Goal: Navigation & Orientation: Understand site structure

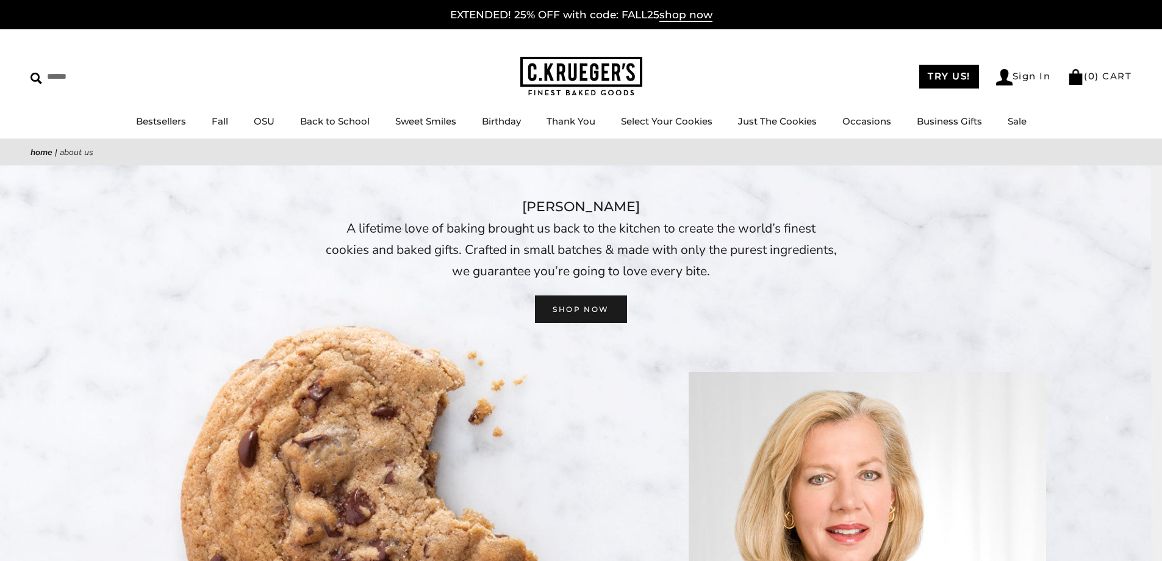
click at [1049, 303] on div "C. KRUEGER’S A lifetime love of baking brought us back to the kitchen to create…" at bounding box center [581, 259] width 1162 height 127
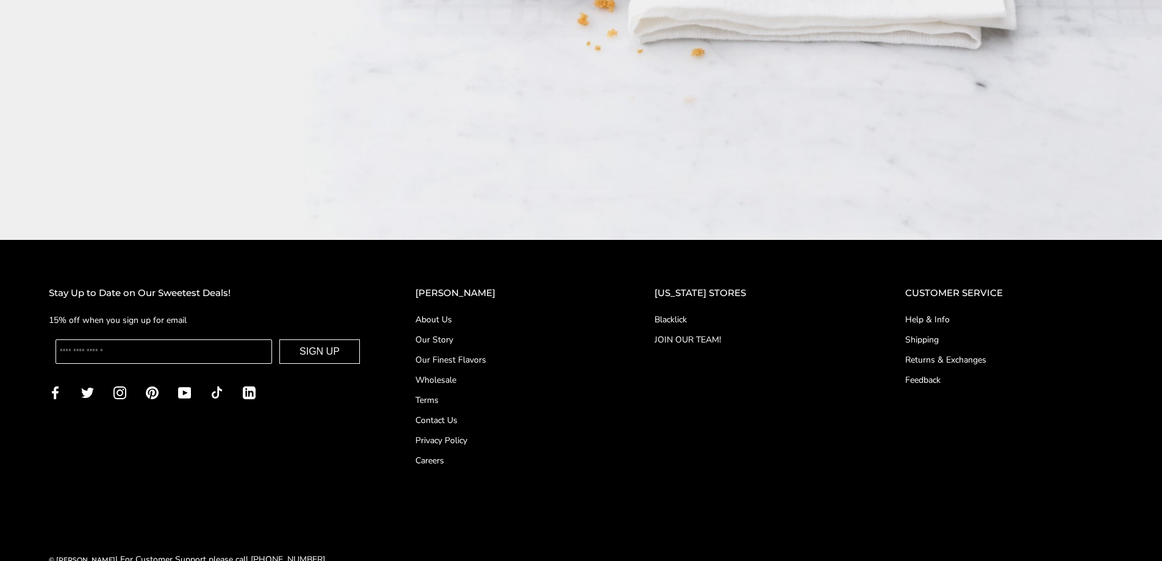
scroll to position [2216, 0]
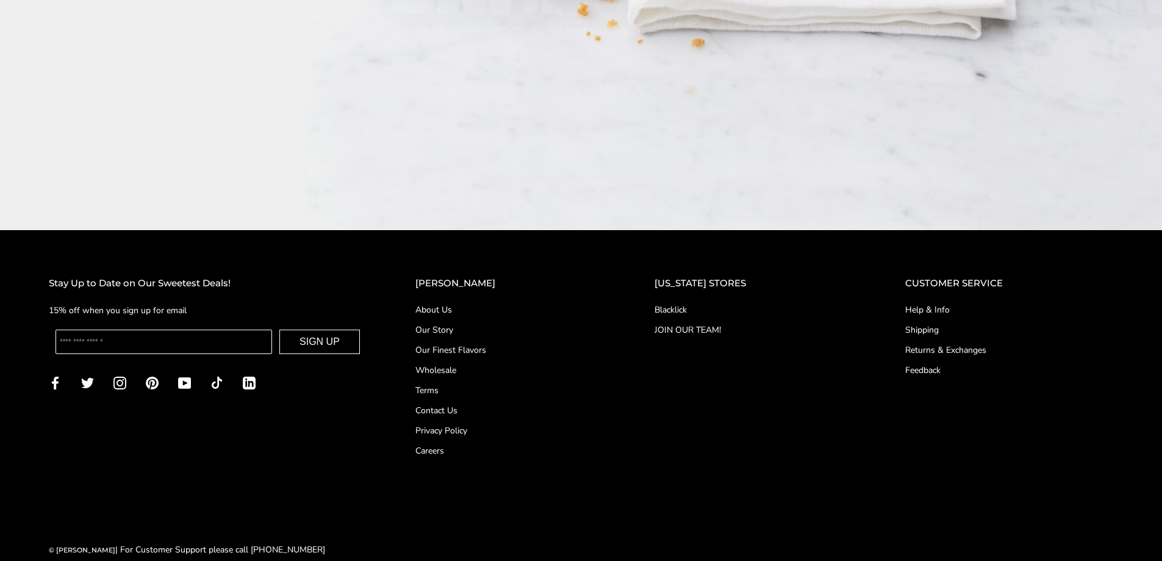
click at [458, 303] on link "About Us" at bounding box center [510, 309] width 190 height 13
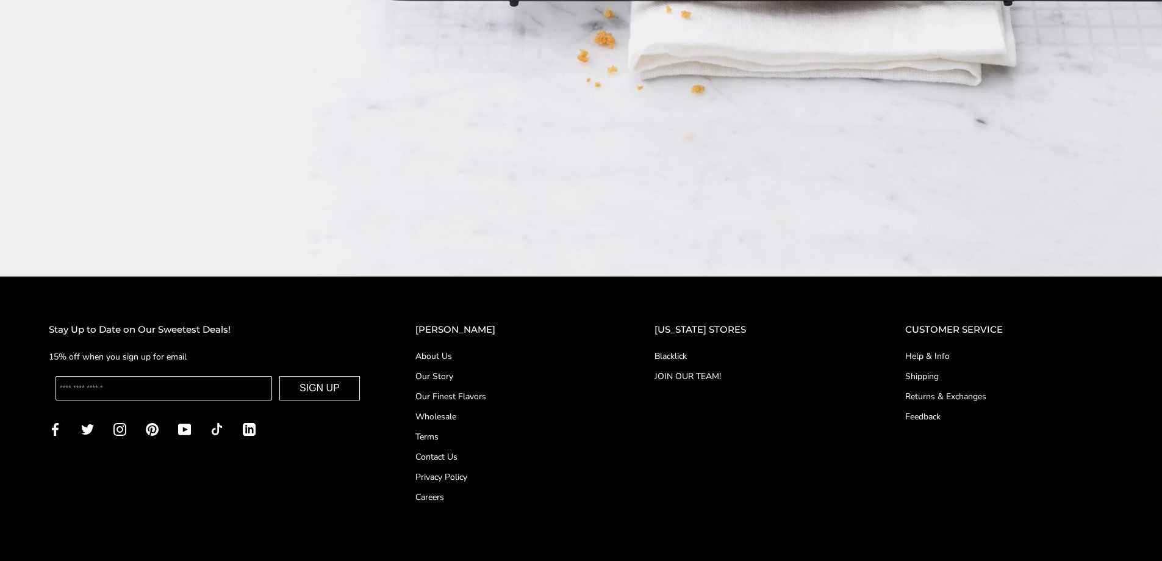
scroll to position [2216, 0]
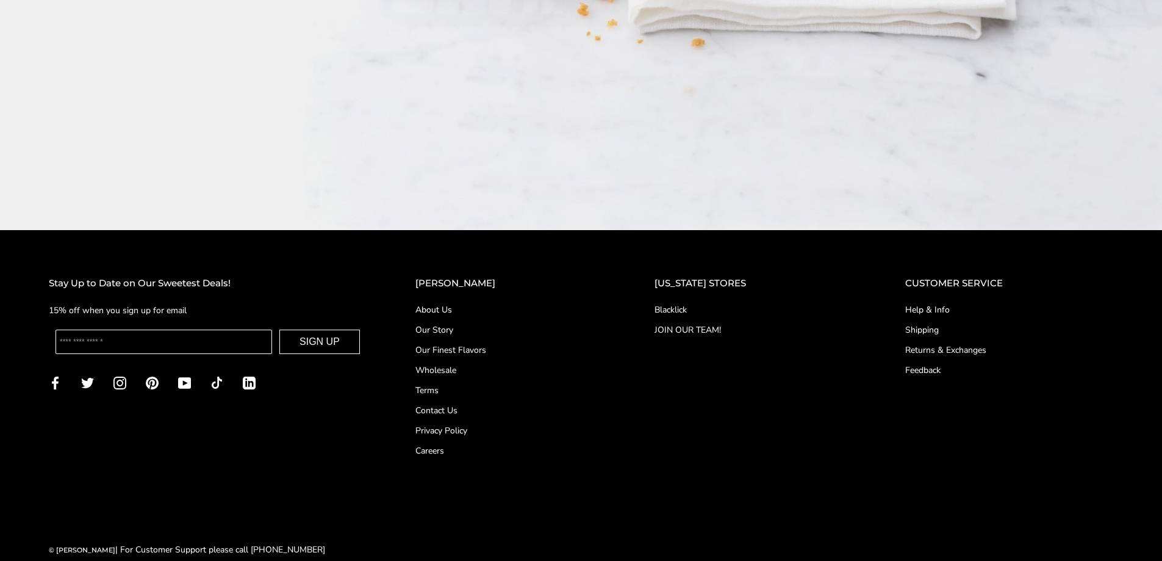
click at [462, 404] on link "Contact Us" at bounding box center [510, 410] width 190 height 13
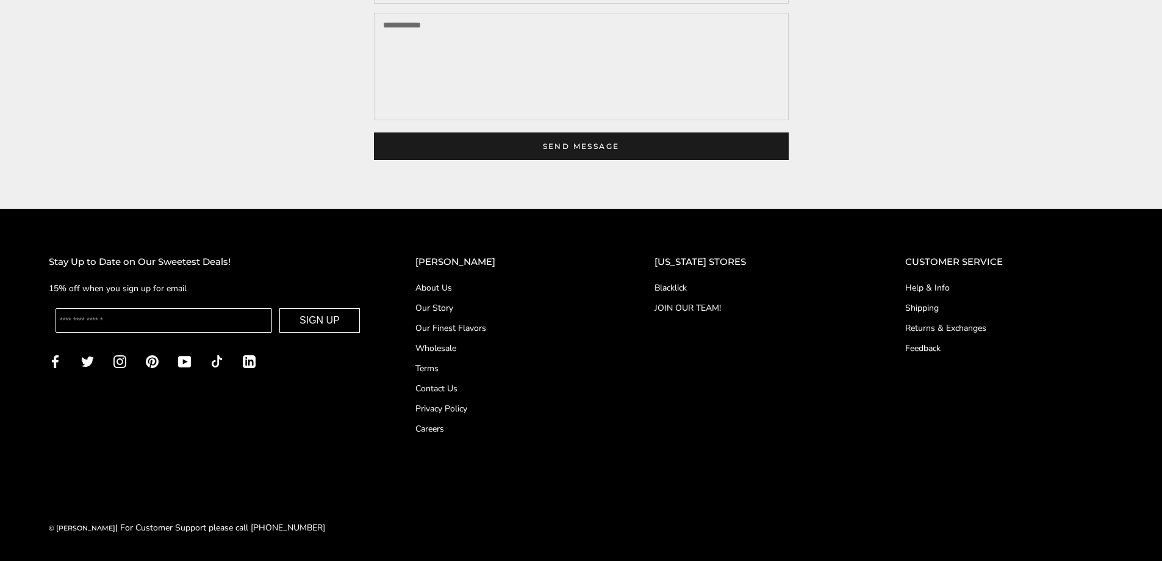
scroll to position [457, 0]
click at [447, 428] on link "Careers" at bounding box center [510, 428] width 190 height 13
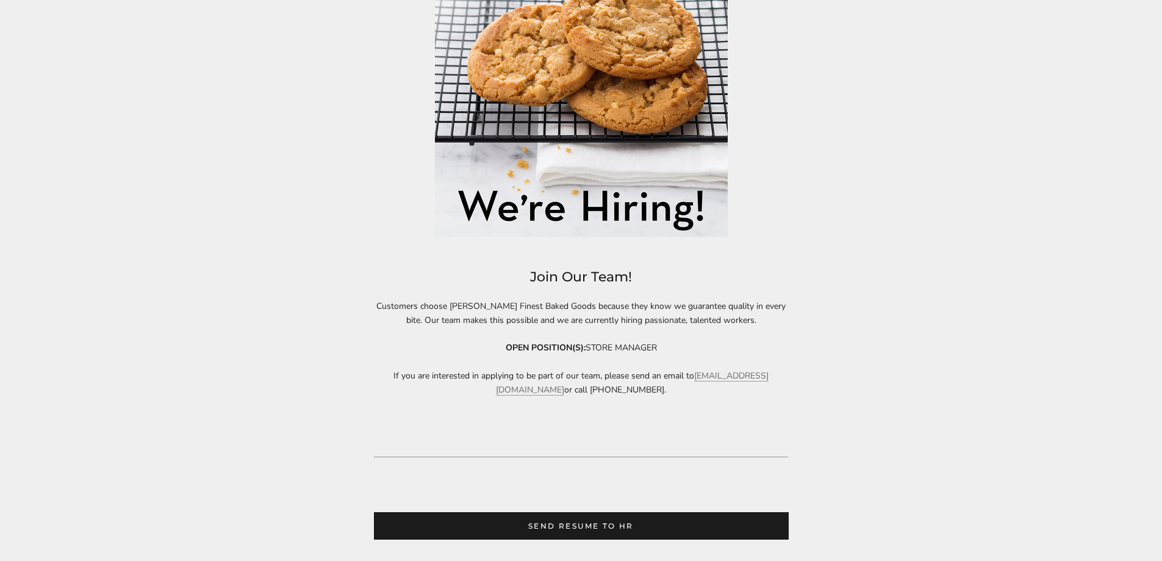
scroll to position [549, 0]
